Goal: Information Seeking & Learning: Learn about a topic

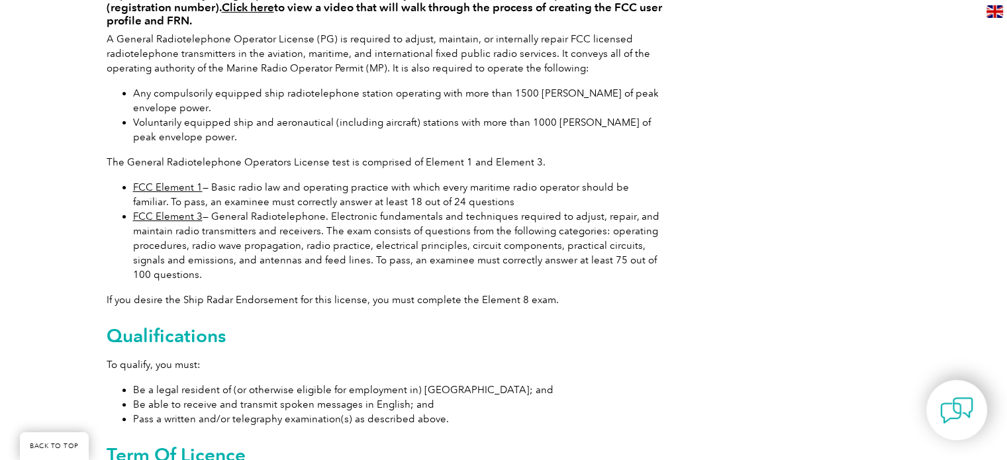
scroll to position [369, 0]
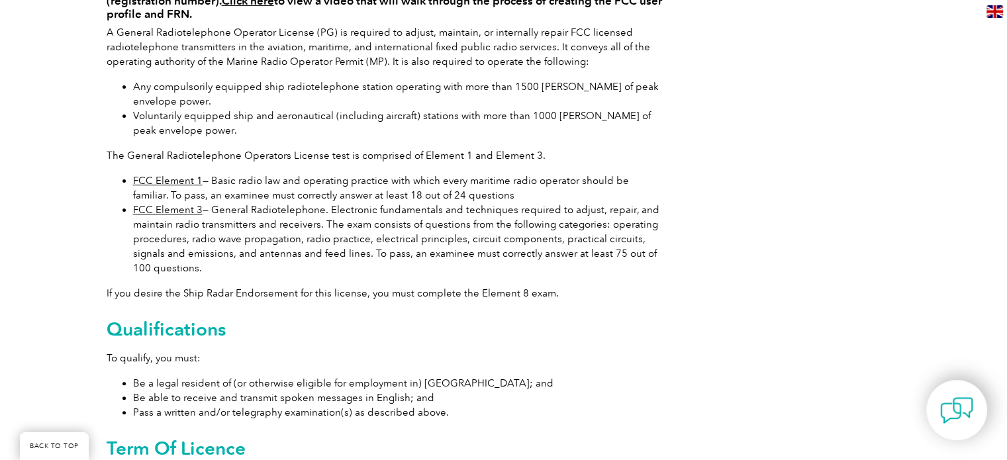
drag, startPoint x: 169, startPoint y: 12, endPoint x: 880, endPoint y: 67, distance: 713.0
click at [808, 67] on div "Important: Before you sign up for an FCC Element Exam, you must create an FCC u…" at bounding box center [504, 232] width 794 height 618
drag, startPoint x: 833, startPoint y: 2, endPoint x: 776, endPoint y: 138, distance: 148.0
click at [776, 138] on div "Important: Before you sign up for an FCC Element Exam, you must create an FCC u…" at bounding box center [504, 232] width 794 height 618
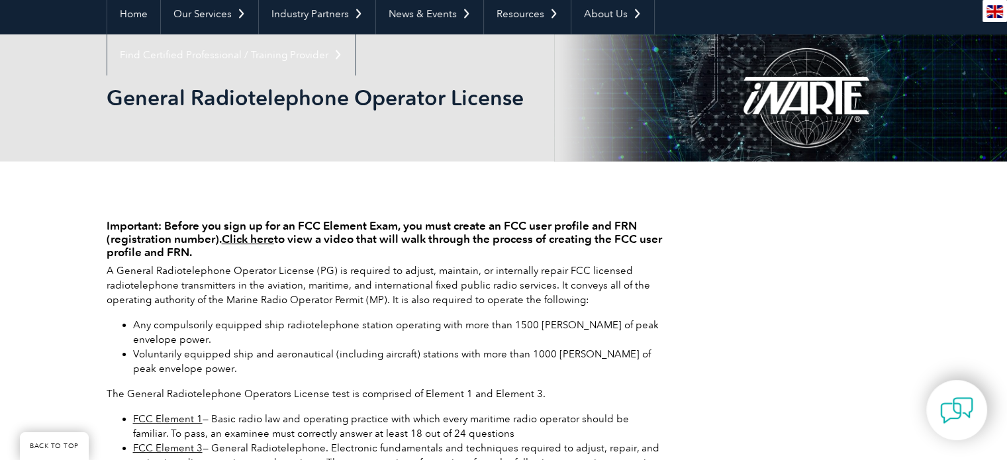
scroll to position [129, 0]
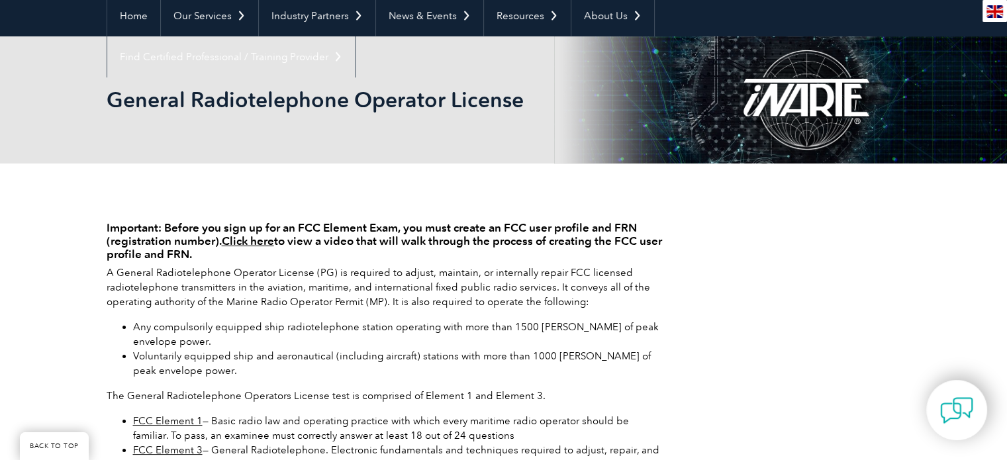
click at [514, 230] on h4 "Important: Before you sign up for an FCC Element Exam, you must create an FCC u…" at bounding box center [385, 241] width 556 height 40
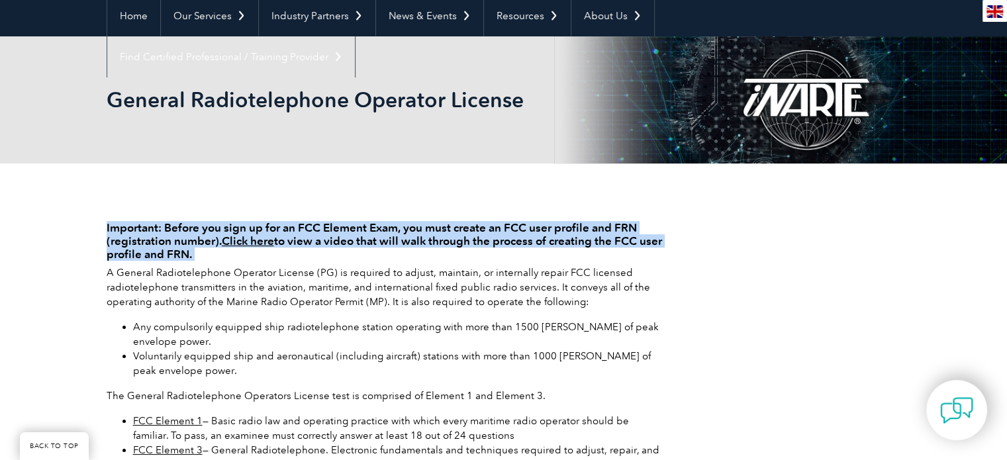
click at [514, 230] on h4 "Important: Before you sign up for an FCC Element Exam, you must create an FCC u…" at bounding box center [385, 241] width 556 height 40
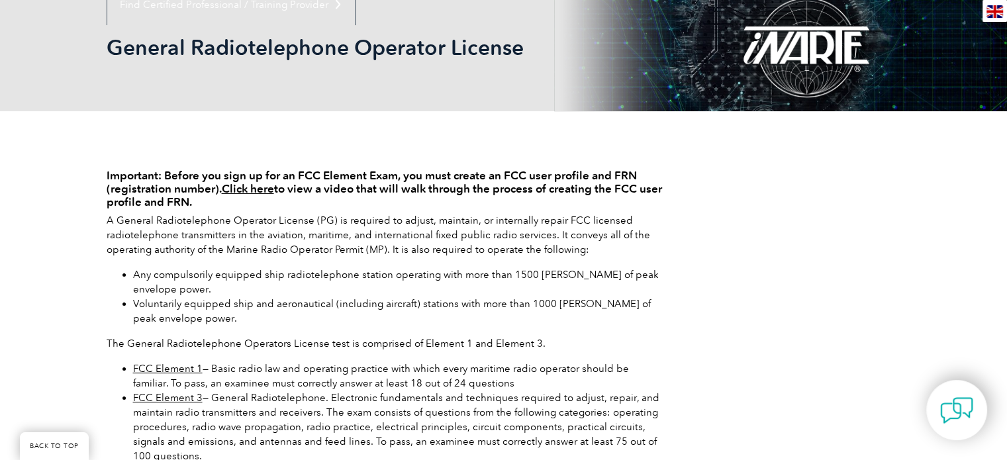
scroll to position [209, 0]
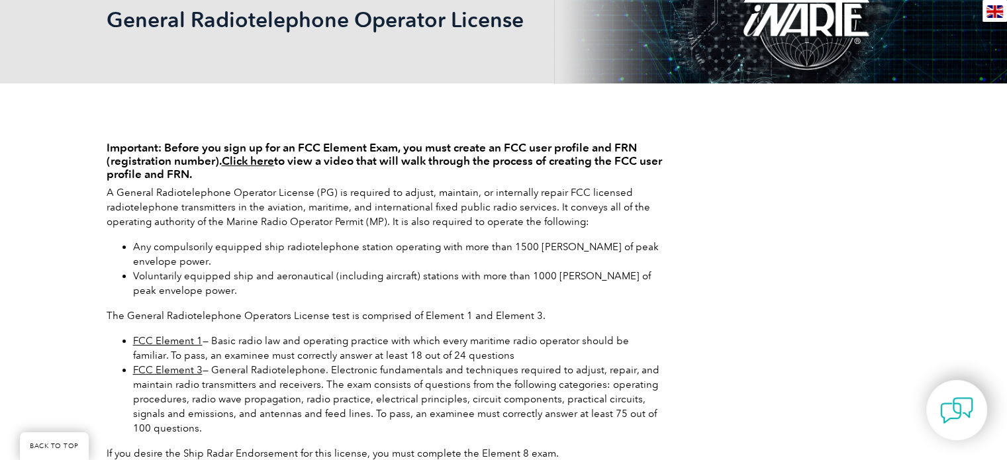
click at [340, 201] on p "A General Radiotelephone Operator License (PG) is required to adjust, maintain,…" at bounding box center [385, 207] width 556 height 44
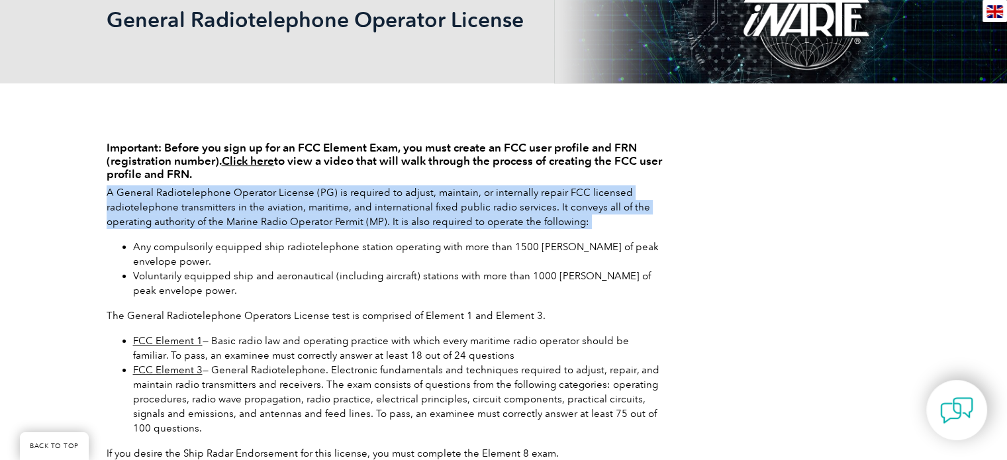
click at [340, 201] on p "A General Radiotelephone Operator License (PG) is required to adjust, maintain,…" at bounding box center [385, 207] width 556 height 44
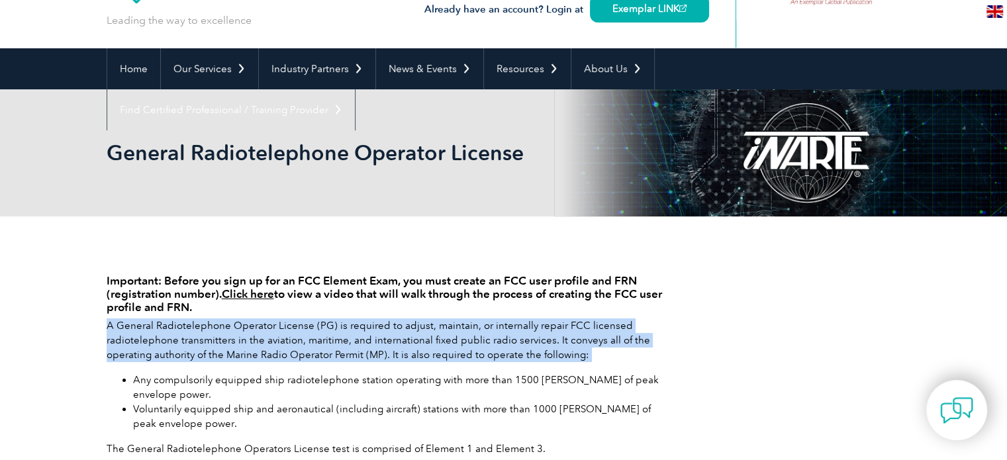
scroll to position [0, 0]
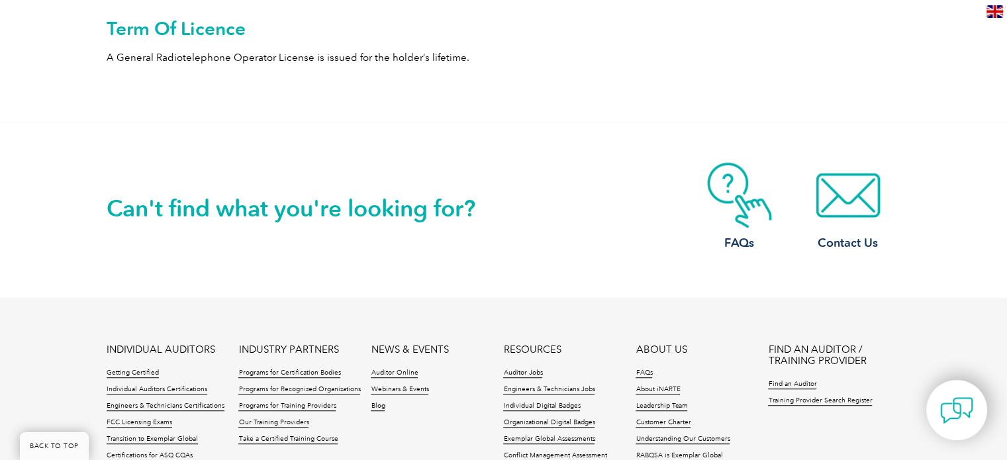
click at [580, 134] on div "Can't find what you're looking for? FAQs Contact Us" at bounding box center [504, 209] width 794 height 175
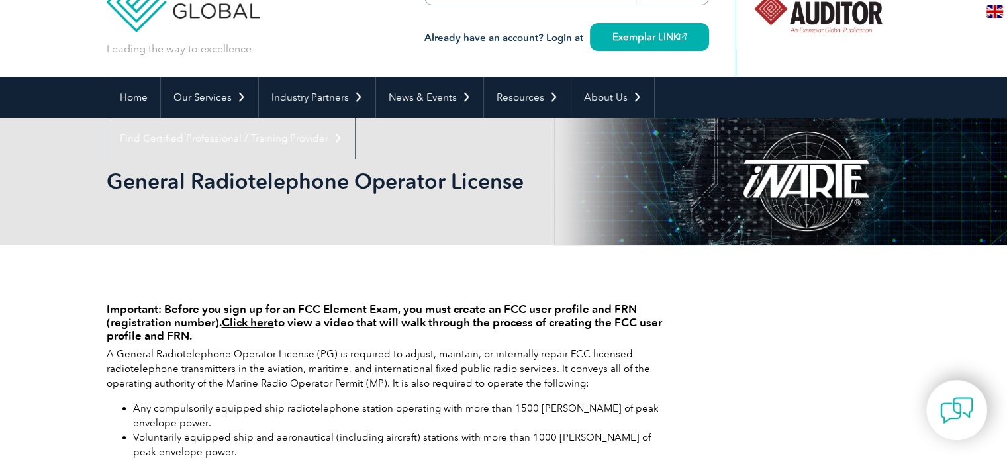
scroll to position [48, 0]
click at [127, 91] on link "Home" at bounding box center [133, 97] width 53 height 41
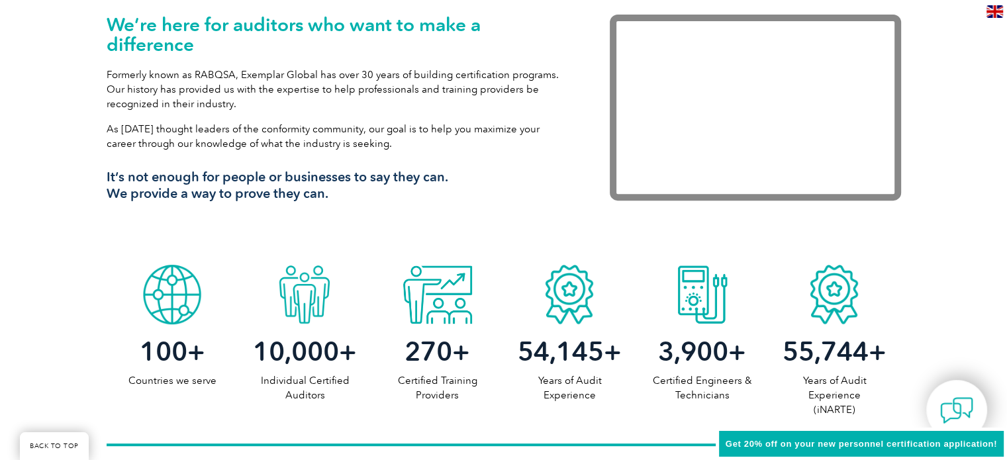
scroll to position [473, 0]
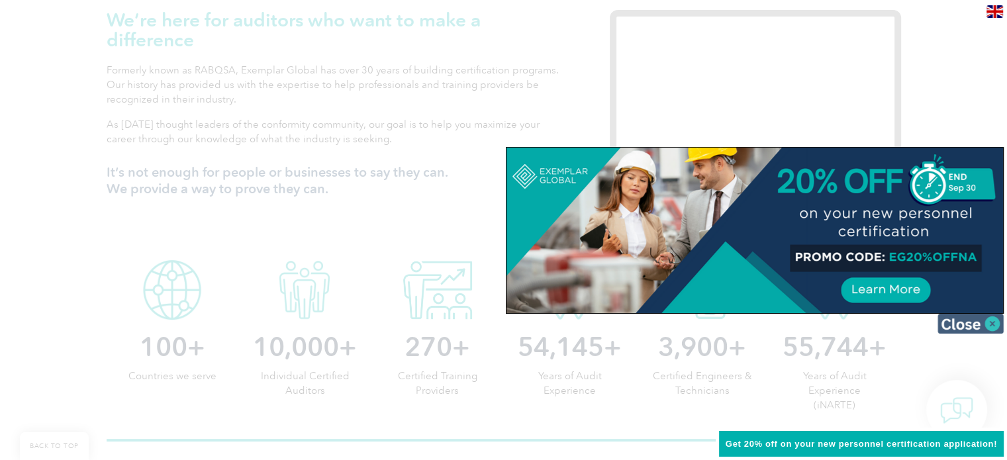
click at [976, 322] on img at bounding box center [970, 324] width 66 height 20
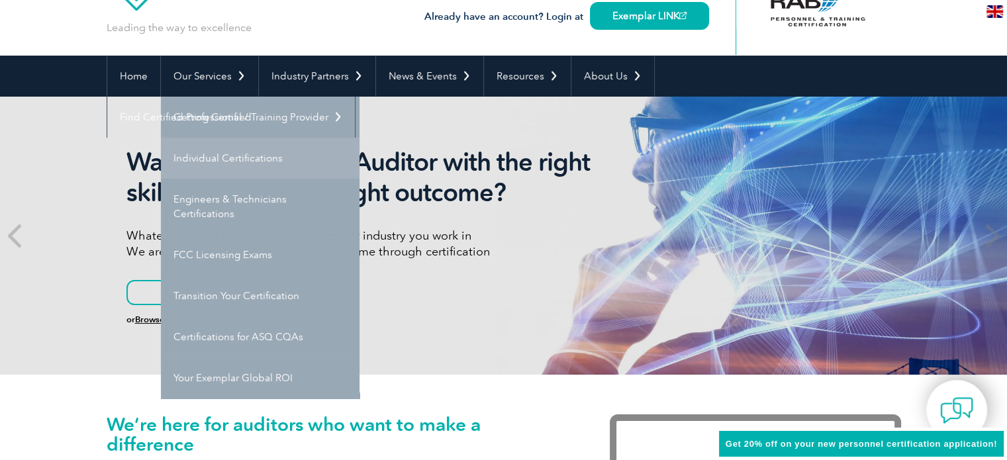
scroll to position [70, 0]
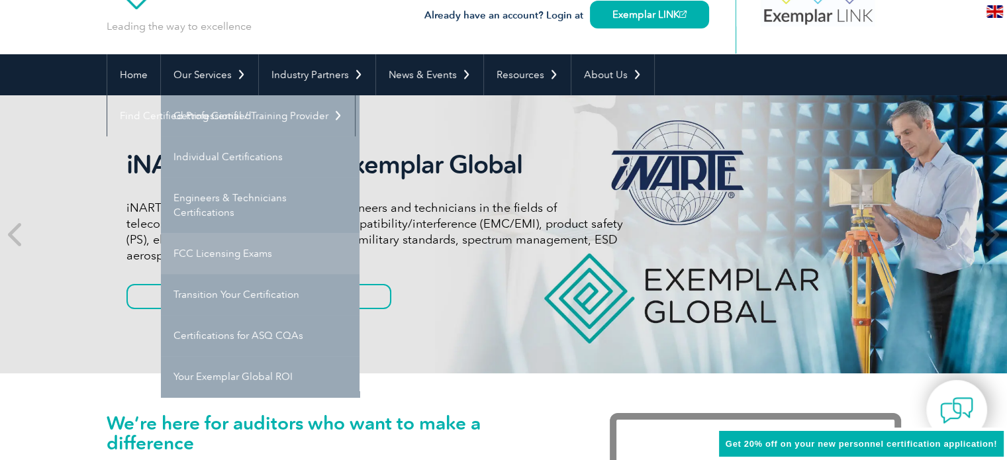
click at [216, 258] on link "FCC Licensing Exams" at bounding box center [260, 253] width 199 height 41
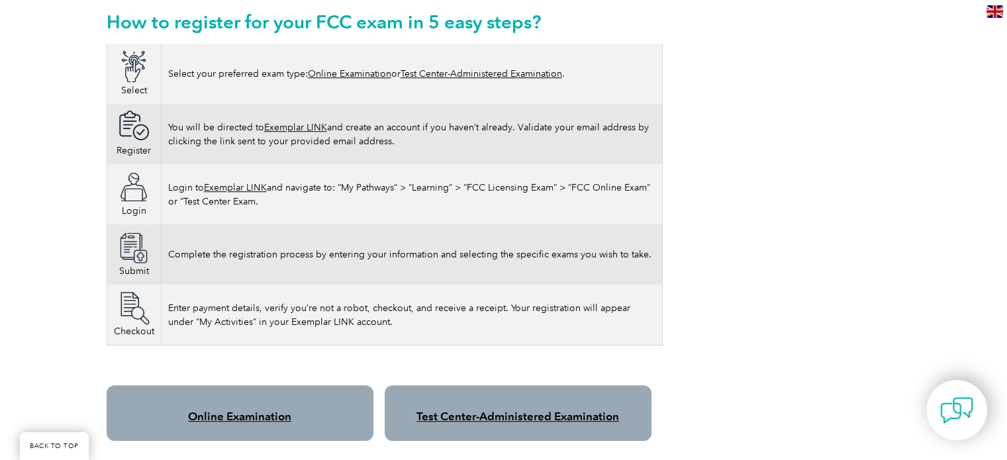
scroll to position [807, 0]
click at [718, 199] on div "Please note As of [DATE], the FCC has implemented application fees for licensin…" at bounding box center [504, 442] width 794 height 1912
